Goal: Task Accomplishment & Management: Complete application form

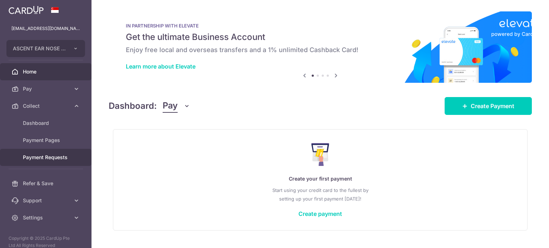
click at [39, 159] on span "Payment Requests" at bounding box center [46, 157] width 47 height 7
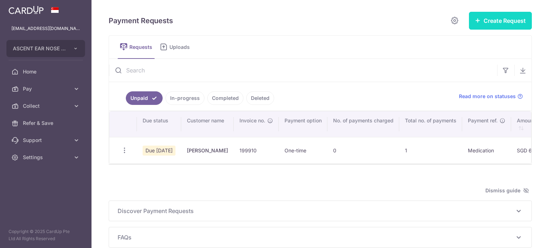
click at [484, 24] on button "Create Request" at bounding box center [500, 21] width 63 height 18
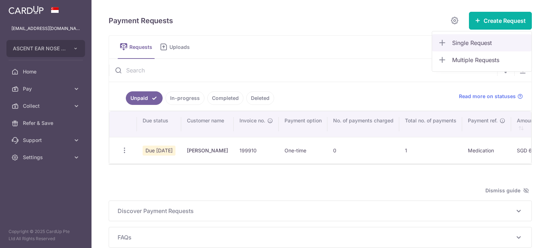
click at [462, 45] on span "Single Request" at bounding box center [489, 43] width 74 height 9
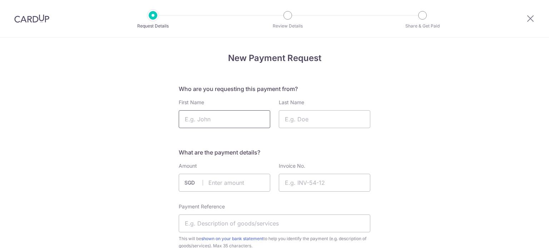
drag, startPoint x: 227, startPoint y: 116, endPoint x: 250, endPoint y: 114, distance: 23.3
click at [229, 115] on input "First Name" at bounding box center [224, 119] width 91 height 18
drag, startPoint x: 309, startPoint y: 117, endPoint x: 315, endPoint y: 123, distance: 8.3
click at [309, 117] on input "Last Name" at bounding box center [324, 119] width 91 height 18
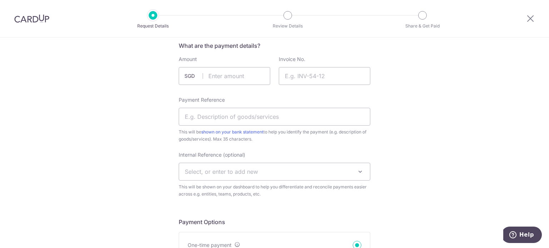
scroll to position [107, 0]
click at [242, 74] on input "text" at bounding box center [224, 76] width 91 height 18
click at [317, 79] on input "Invoice No." at bounding box center [324, 76] width 91 height 18
click at [308, 79] on input "Invoice No." at bounding box center [324, 76] width 91 height 18
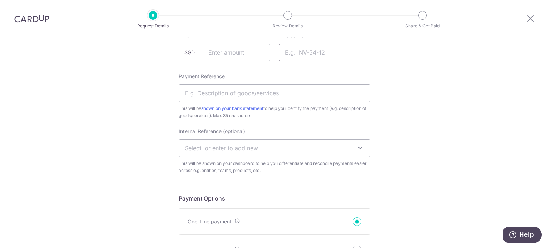
scroll to position [143, 0]
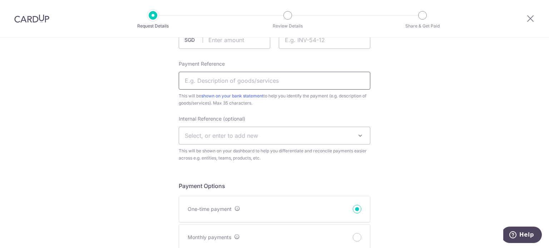
click at [238, 81] on input "Payment Reference" at bounding box center [274, 81] width 191 height 18
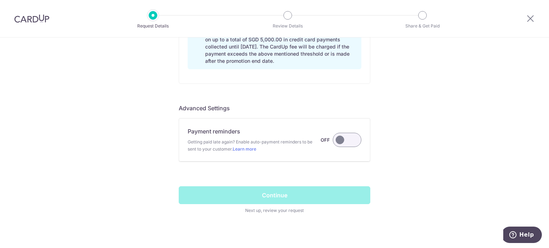
scroll to position [627, 0]
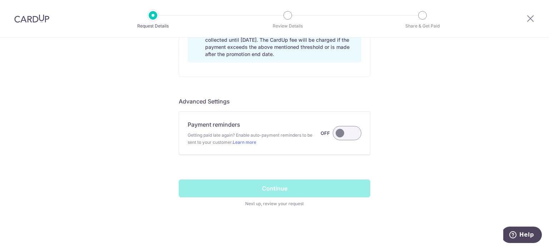
drag, startPoint x: 348, startPoint y: 135, endPoint x: 355, endPoint y: 141, distance: 9.2
click at [349, 136] on label at bounding box center [347, 133] width 29 height 14
click at [0, 0] on input "Payment reminders Getting paid late again? Enable auto-payment reminders to be …" at bounding box center [0, 0] width 0 height 0
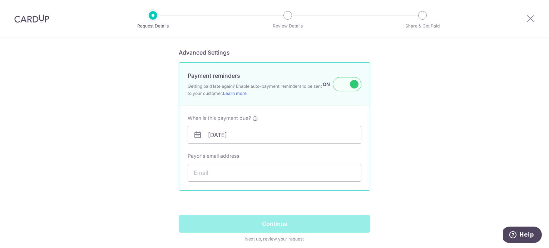
scroll to position [698, 0]
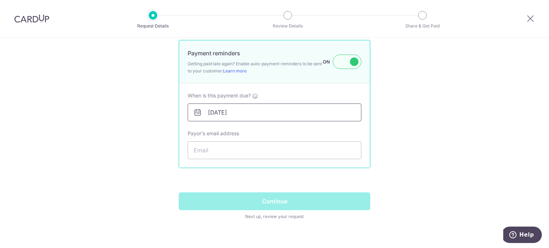
click at [214, 115] on input "[DATE]" at bounding box center [275, 113] width 174 height 18
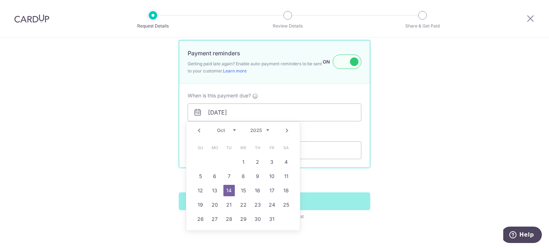
drag, startPoint x: 149, startPoint y: 110, endPoint x: 152, endPoint y: 108, distance: 3.9
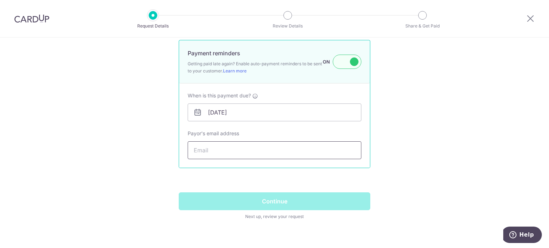
click at [216, 154] on input "Payor's email address" at bounding box center [275, 150] width 174 height 18
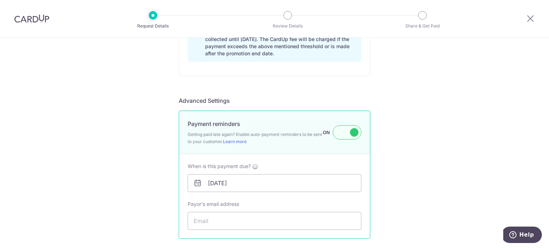
scroll to position [627, 0]
click at [530, 18] on icon at bounding box center [530, 18] width 9 height 9
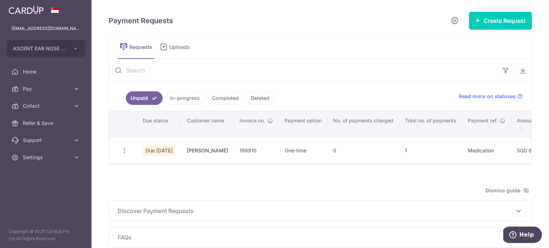
click at [175, 103] on link "In-progress" at bounding box center [184, 98] width 39 height 14
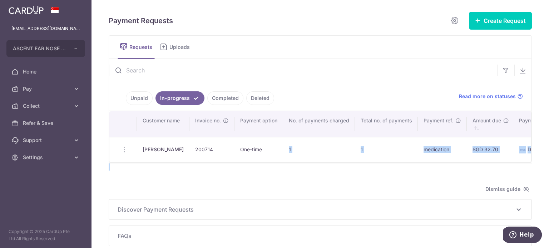
drag, startPoint x: 286, startPoint y: 161, endPoint x: 295, endPoint y: 171, distance: 13.4
click at [295, 171] on div "Payment Requests Create Request Single Request Multiple Requests Requests Uploa…" at bounding box center [320, 128] width 423 height 235
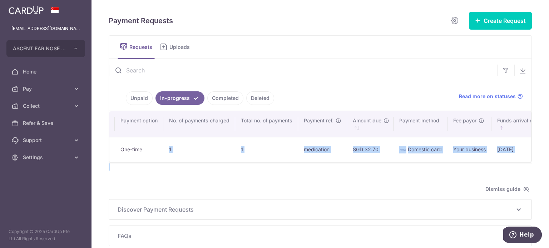
scroll to position [0, 137]
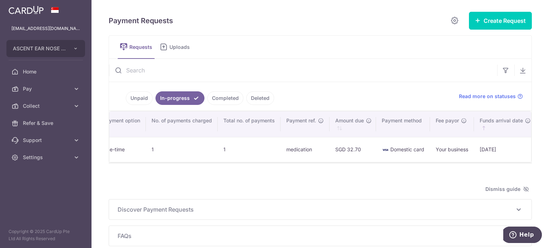
click at [368, 185] on div "Payment Requests Create Request Single Request Multiple Requests Requests Uploa…" at bounding box center [320, 128] width 423 height 235
click at [139, 101] on link "Unpaid" at bounding box center [139, 98] width 27 height 14
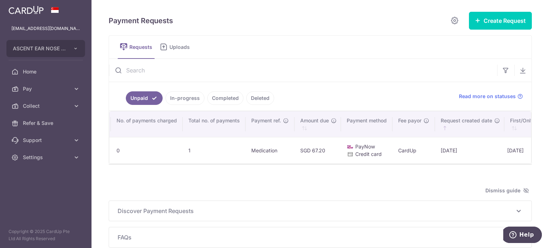
scroll to position [0, 218]
